Goal: Communication & Community: Participate in discussion

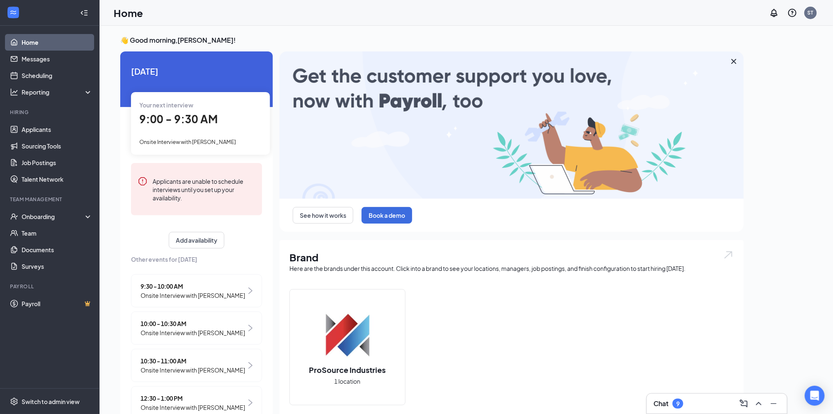
click at [689, 401] on div "Chat 9" at bounding box center [716, 403] width 127 height 13
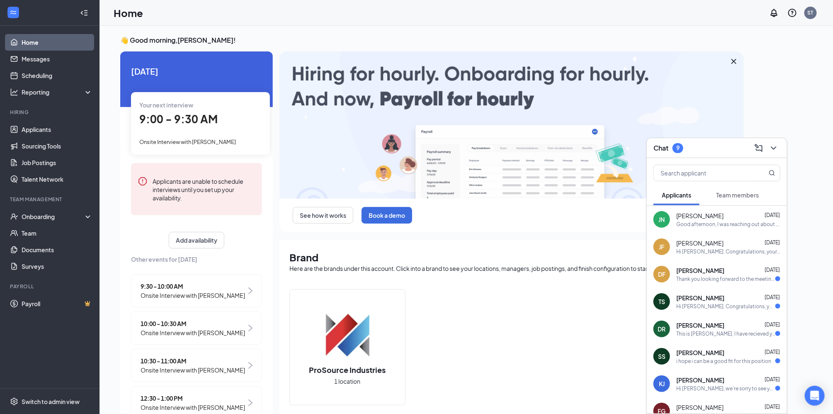
click at [719, 274] on div "[PERSON_NAME] [DATE] Thank you looking forward to the meeting!" at bounding box center [728, 274] width 104 height 16
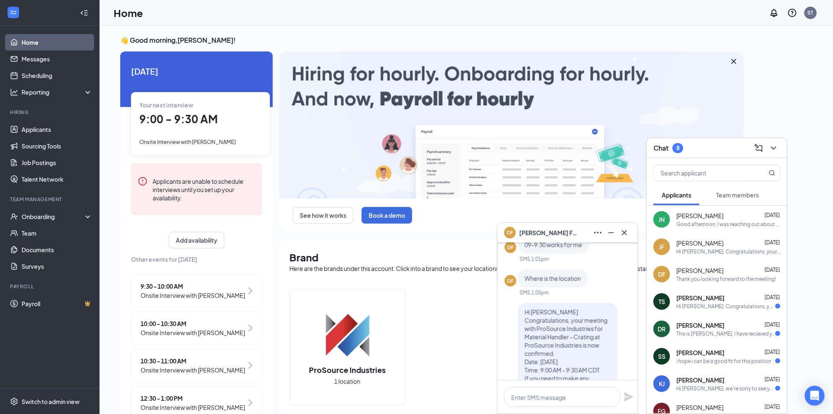
scroll to position [-165, 0]
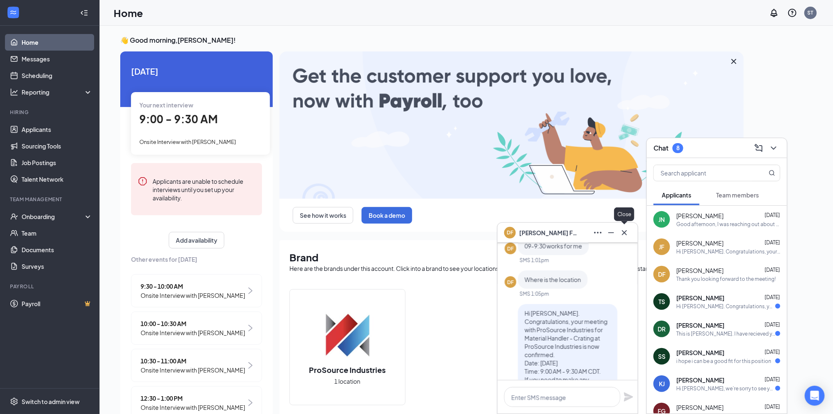
click at [624, 234] on icon "Cross" at bounding box center [624, 233] width 10 height 10
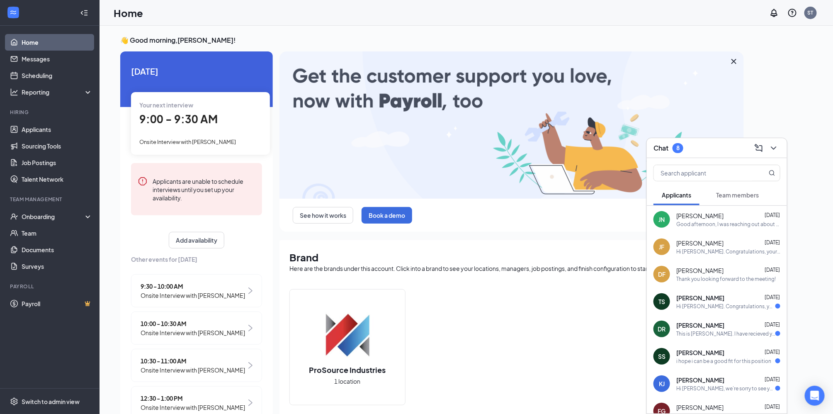
click at [722, 300] on div "[PERSON_NAME] [DATE]" at bounding box center [728, 297] width 104 height 8
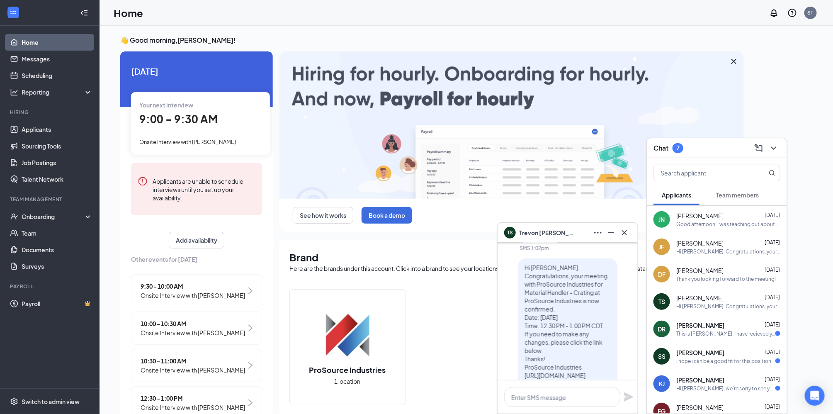
scroll to position [0, 0]
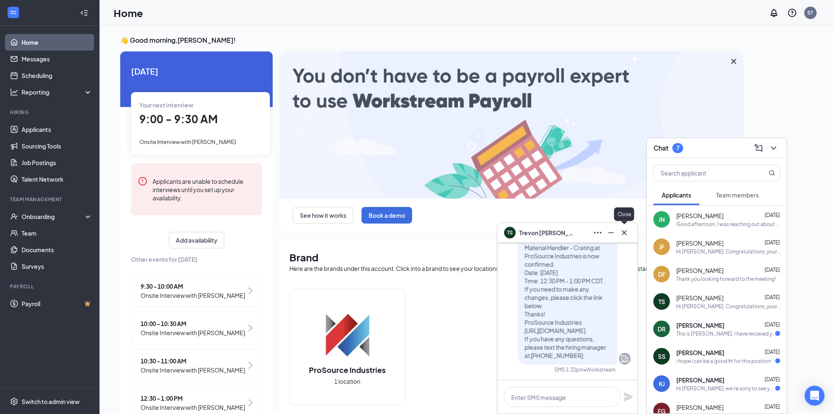
click at [624, 234] on icon "Cross" at bounding box center [624, 233] width 10 height 10
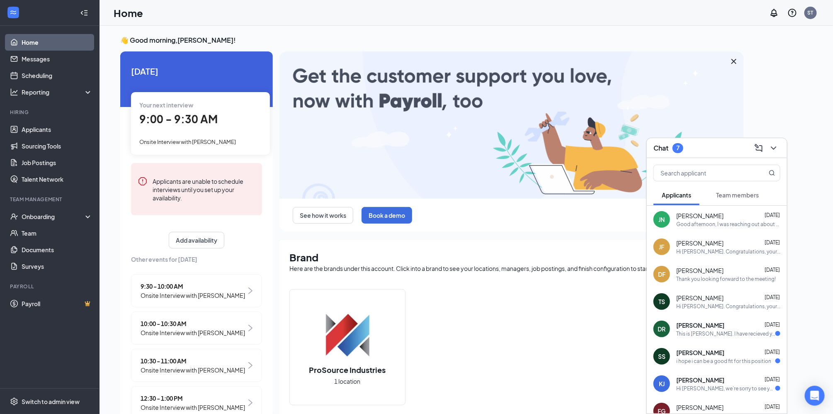
click at [705, 327] on span "[PERSON_NAME]" at bounding box center [700, 325] width 48 height 8
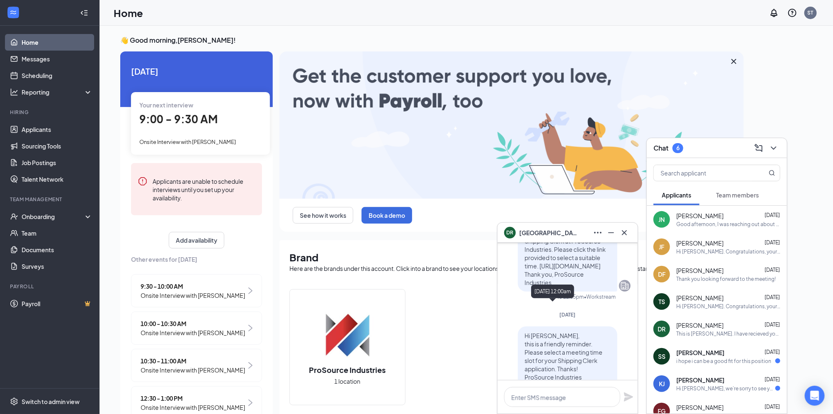
scroll to position [123, 0]
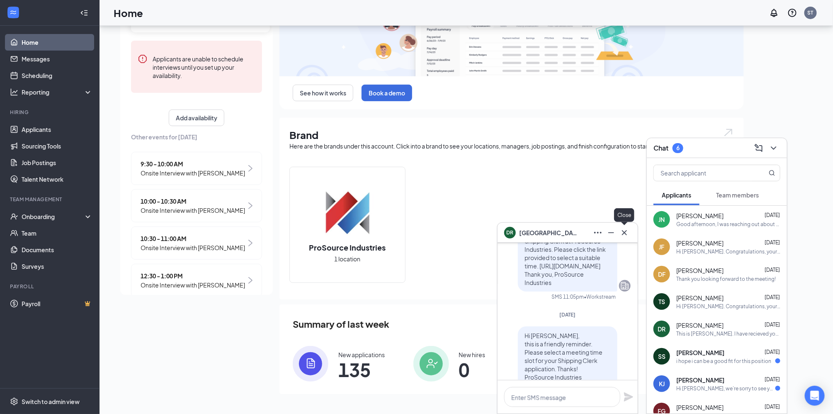
click at [622, 233] on icon "Cross" at bounding box center [624, 233] width 10 height 10
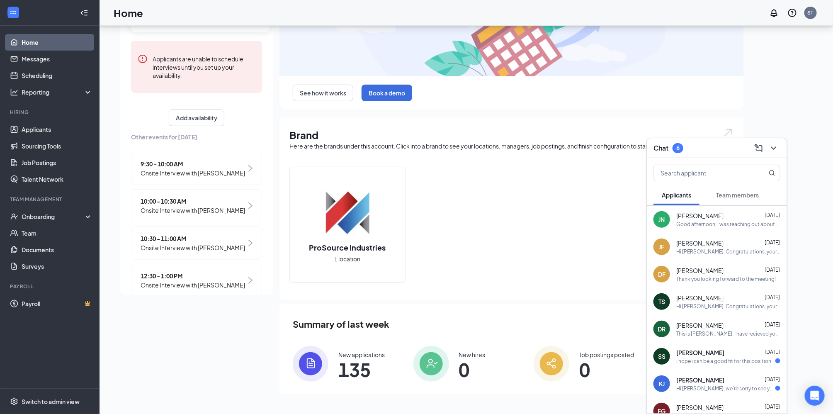
click at [701, 354] on span "[PERSON_NAME]" at bounding box center [700, 352] width 48 height 8
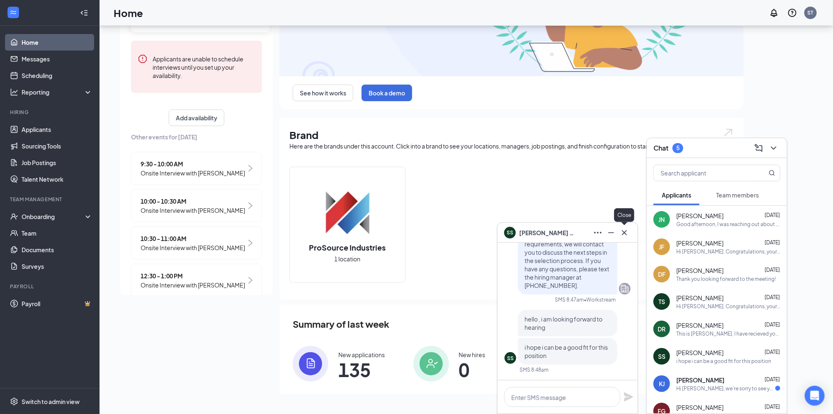
click at [628, 234] on icon "Cross" at bounding box center [624, 233] width 10 height 10
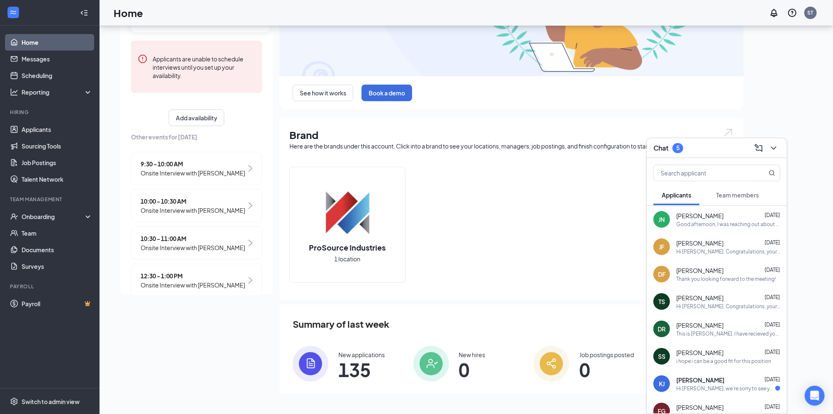
scroll to position [41, 0]
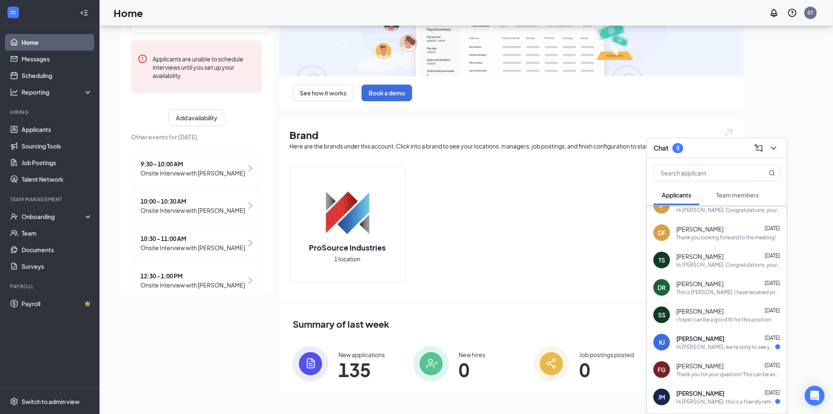
click at [730, 342] on div "[PERSON_NAME] [DATE] Hi [PERSON_NAME], we’re sorry to see you go! Your meeting …" at bounding box center [728, 342] width 104 height 16
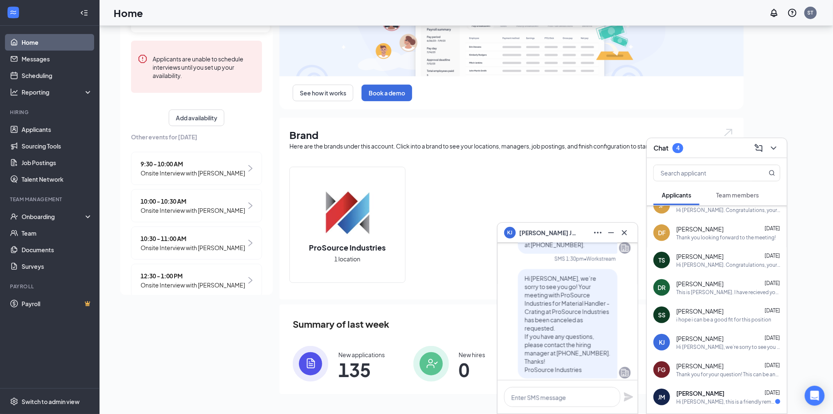
scroll to position [0, 0]
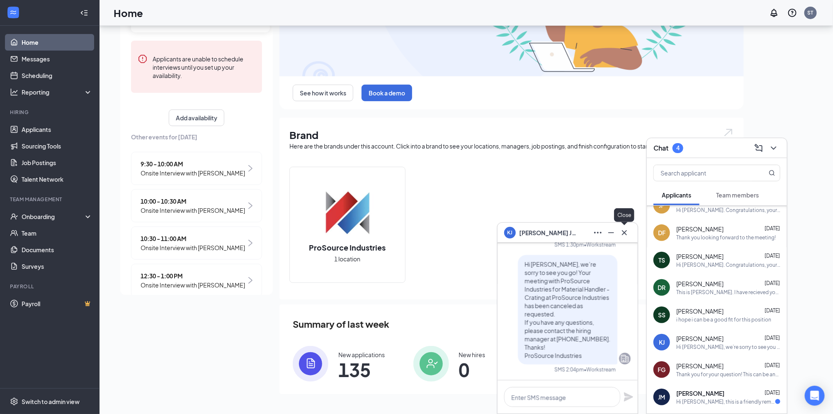
click at [623, 233] on icon "Cross" at bounding box center [624, 232] width 5 height 5
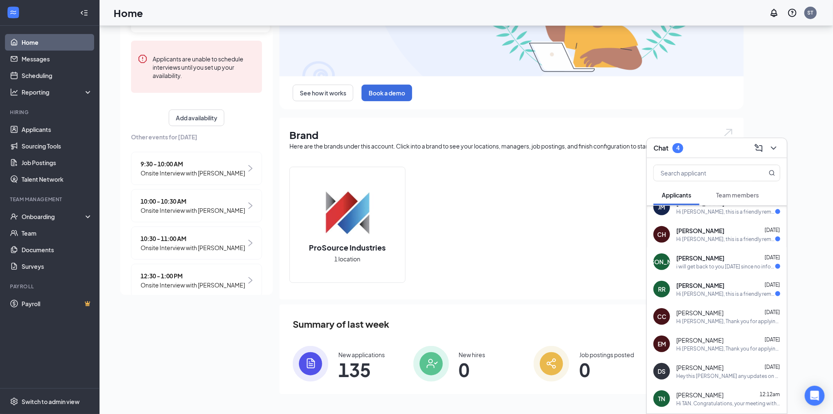
scroll to position [190, 0]
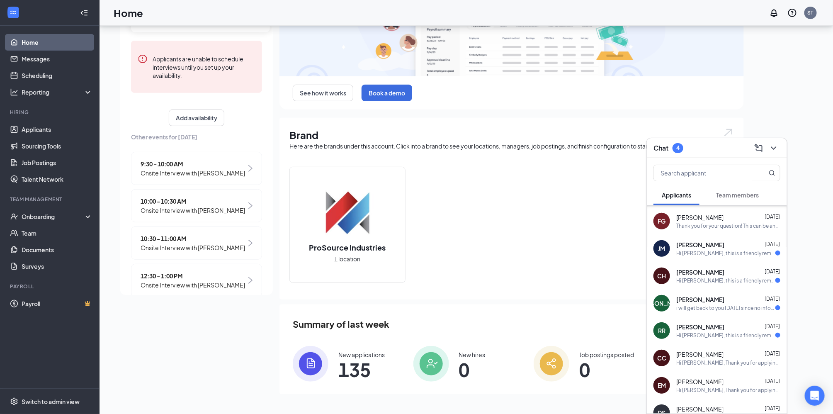
click at [714, 247] on span "[PERSON_NAME]" at bounding box center [700, 244] width 48 height 8
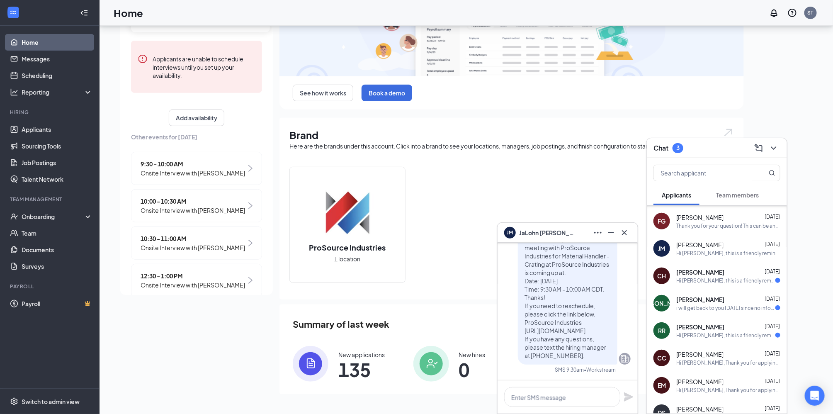
scroll to position [0, 0]
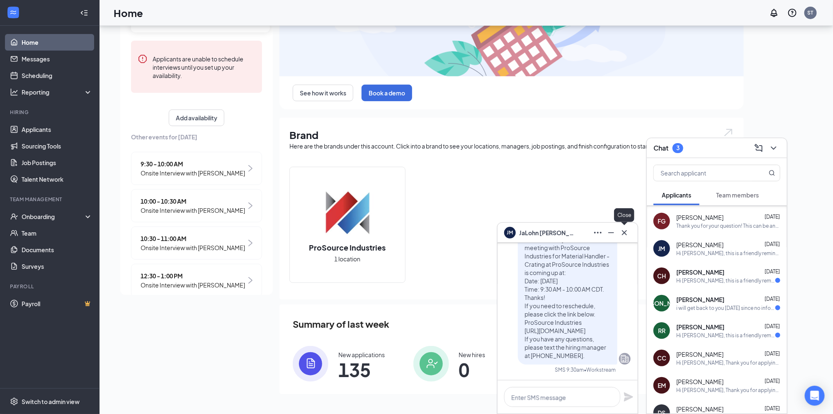
click at [623, 230] on icon "Cross" at bounding box center [624, 233] width 10 height 10
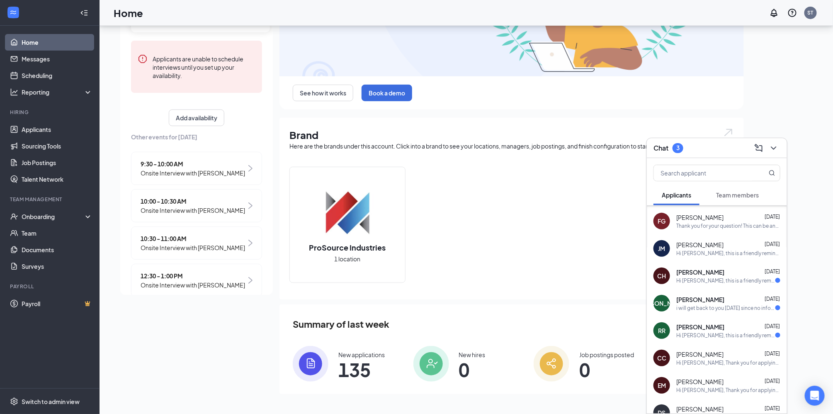
click at [725, 327] on div "[PERSON_NAME] [DATE]" at bounding box center [728, 326] width 104 height 8
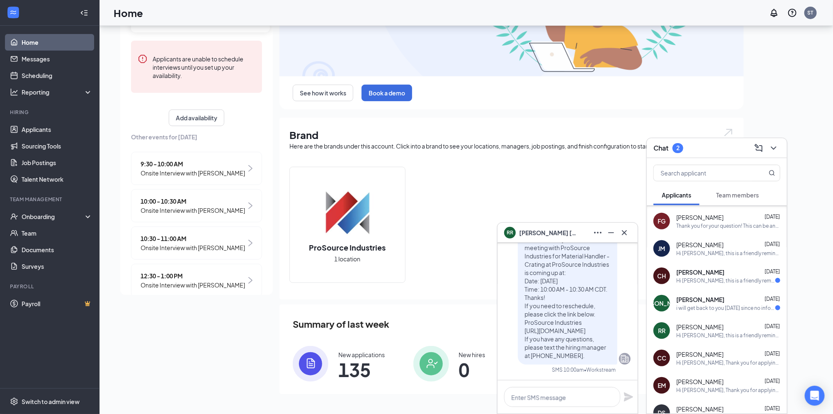
scroll to position [-83, 0]
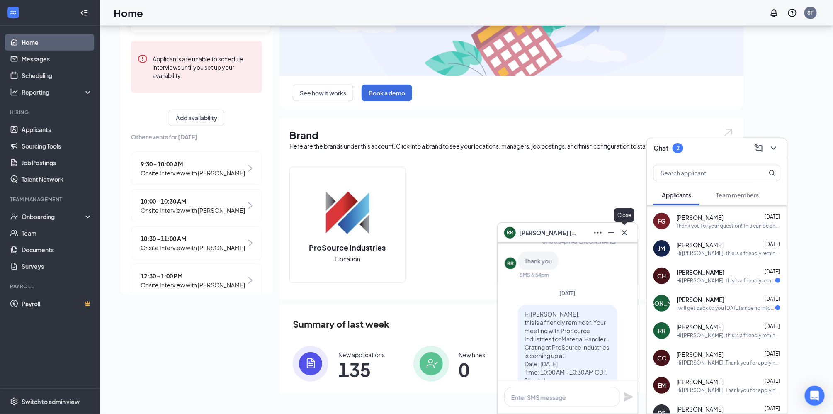
click at [623, 233] on icon "Cross" at bounding box center [624, 232] width 5 height 5
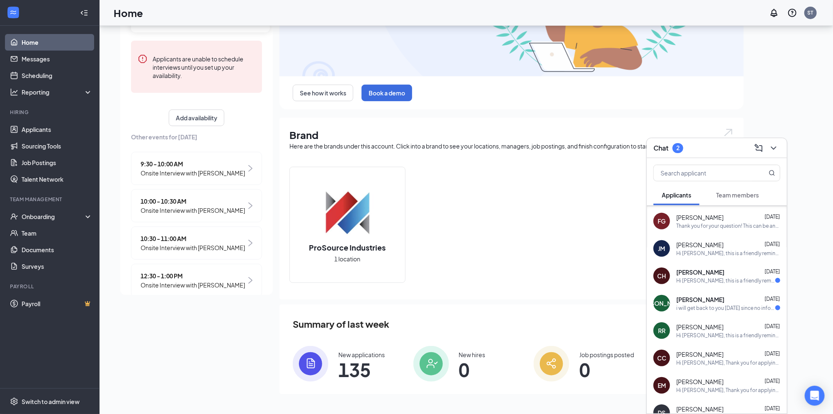
click at [728, 307] on div "i will get back to you [DATE] since no information can be provided to me or que…" at bounding box center [725, 307] width 99 height 7
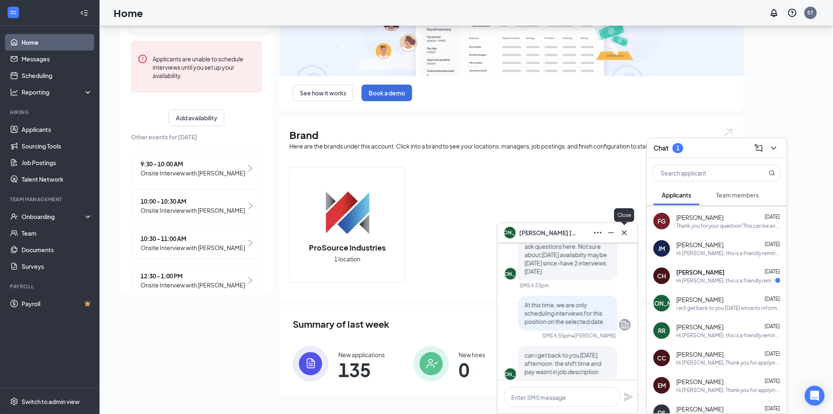
click at [626, 231] on icon "Cross" at bounding box center [624, 233] width 10 height 10
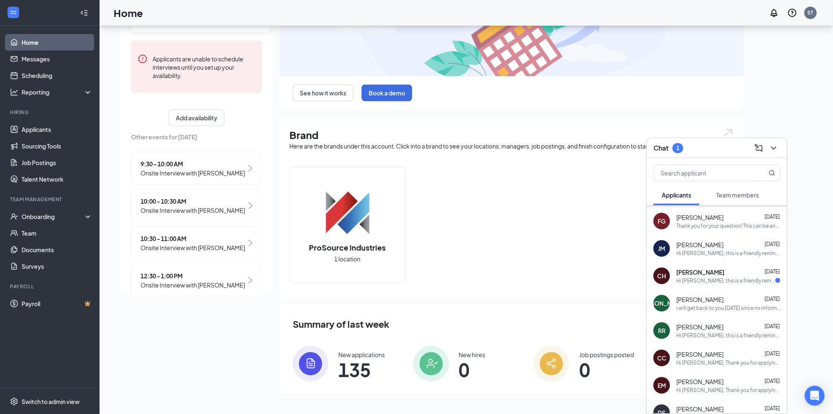
click at [732, 277] on div "Hi [PERSON_NAME], this is a friendly reminder. Your meeting with ProSource Indu…" at bounding box center [725, 280] width 99 height 7
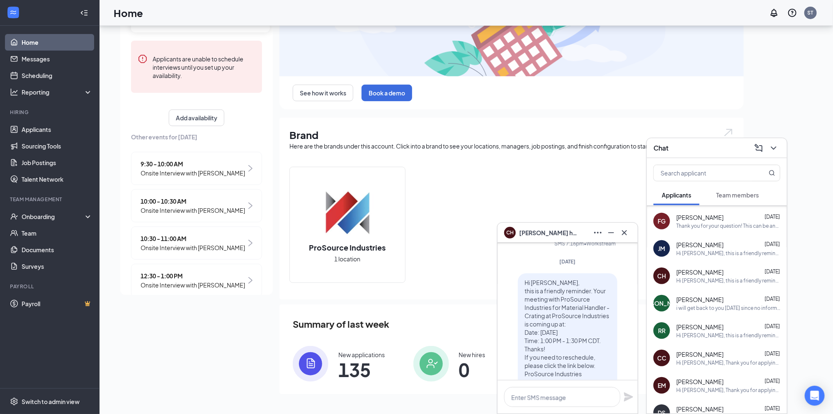
scroll to position [0, 0]
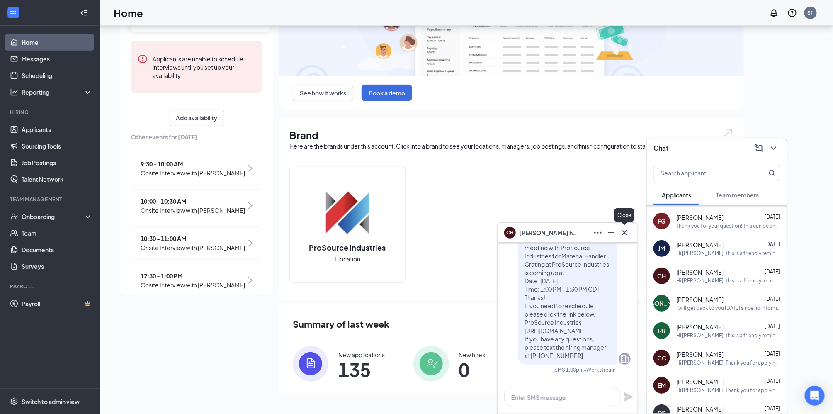
click at [623, 229] on icon "Cross" at bounding box center [624, 233] width 10 height 10
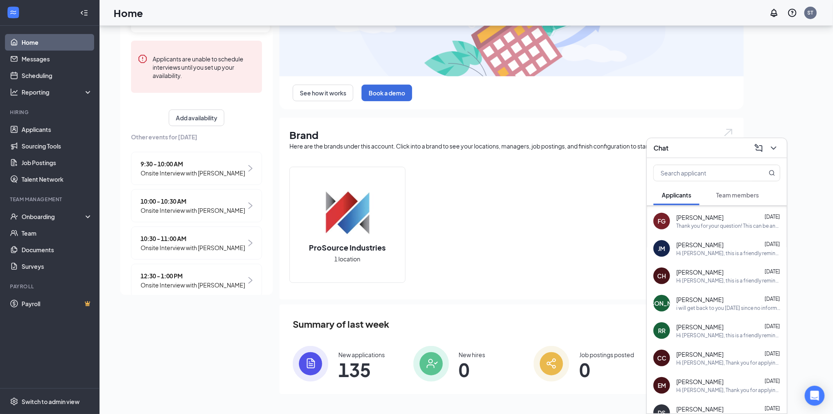
click at [693, 153] on div "Chat" at bounding box center [716, 147] width 127 height 13
